Goal: Find specific page/section: Find specific page/section

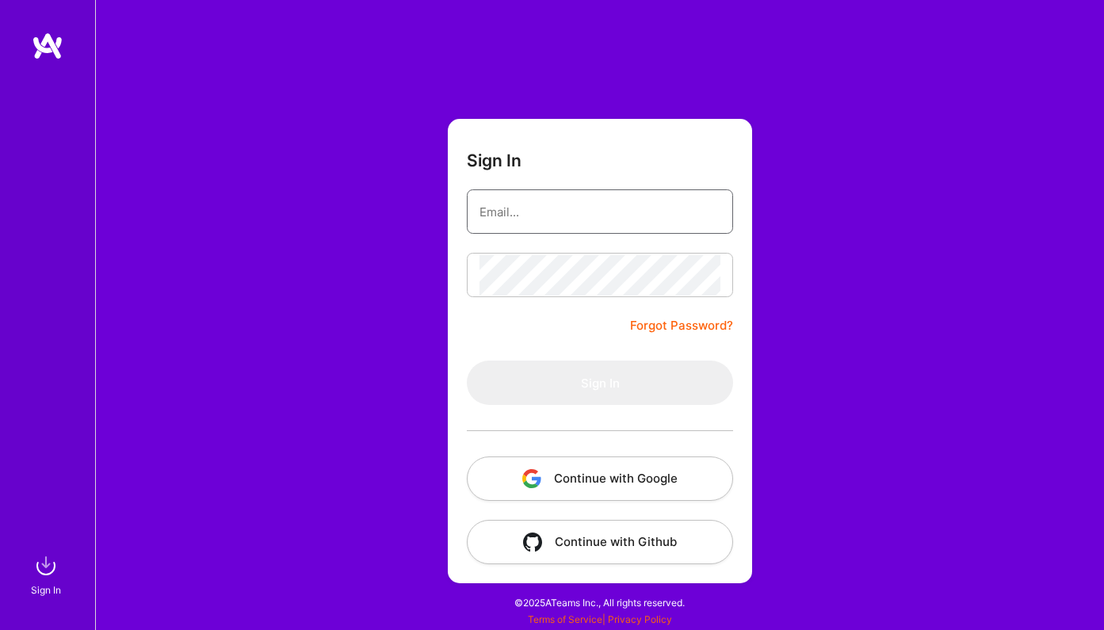
type input "[PERSON_NAME][EMAIL_ADDRESS][DOMAIN_NAME]"
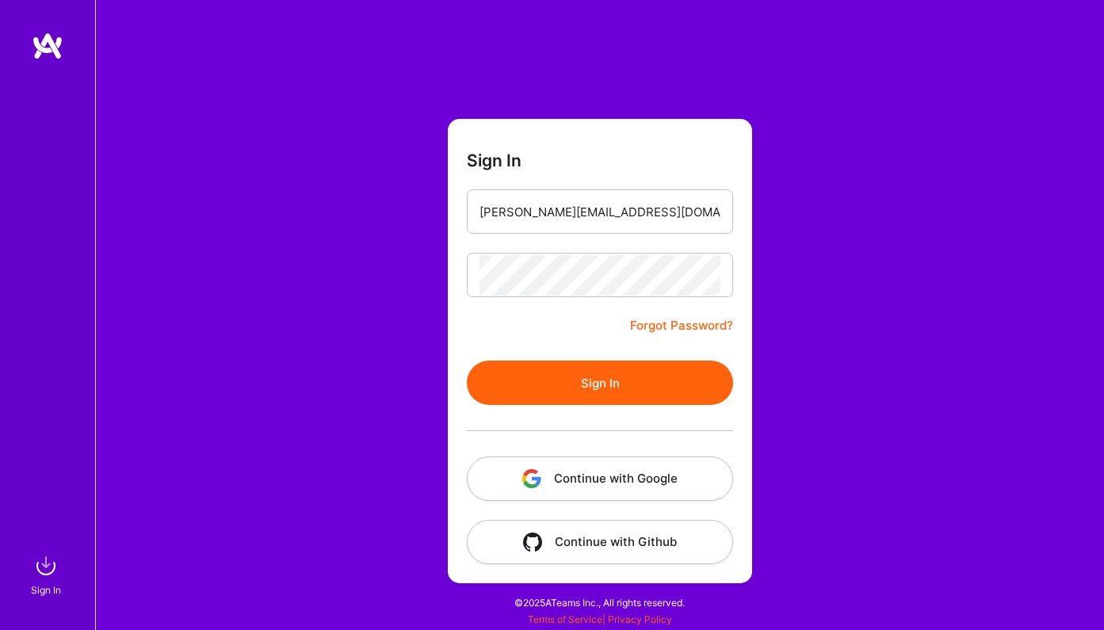
click at [587, 396] on button "Sign In" at bounding box center [600, 382] width 266 height 44
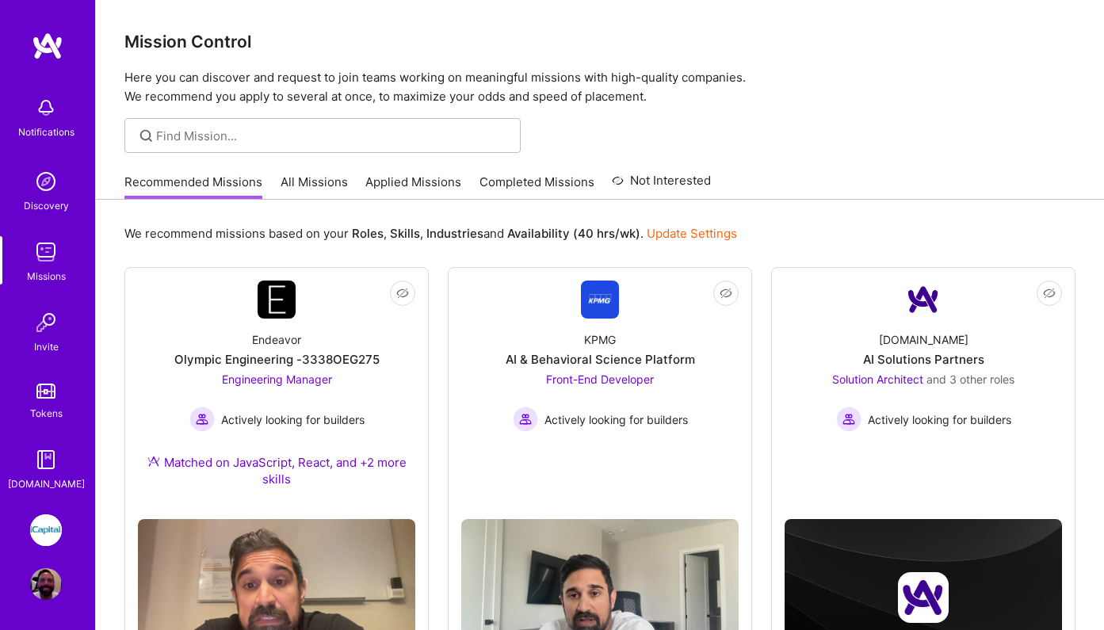
click at [429, 189] on link "Applied Missions" at bounding box center [413, 187] width 96 height 26
